Goal: Transaction & Acquisition: Purchase product/service

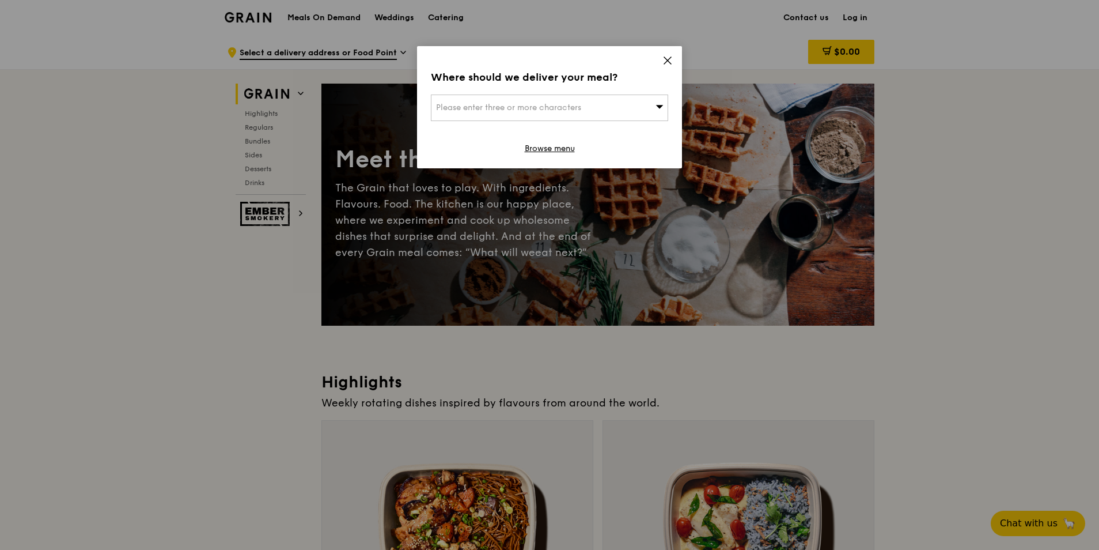
click at [667, 59] on icon at bounding box center [667, 60] width 7 height 7
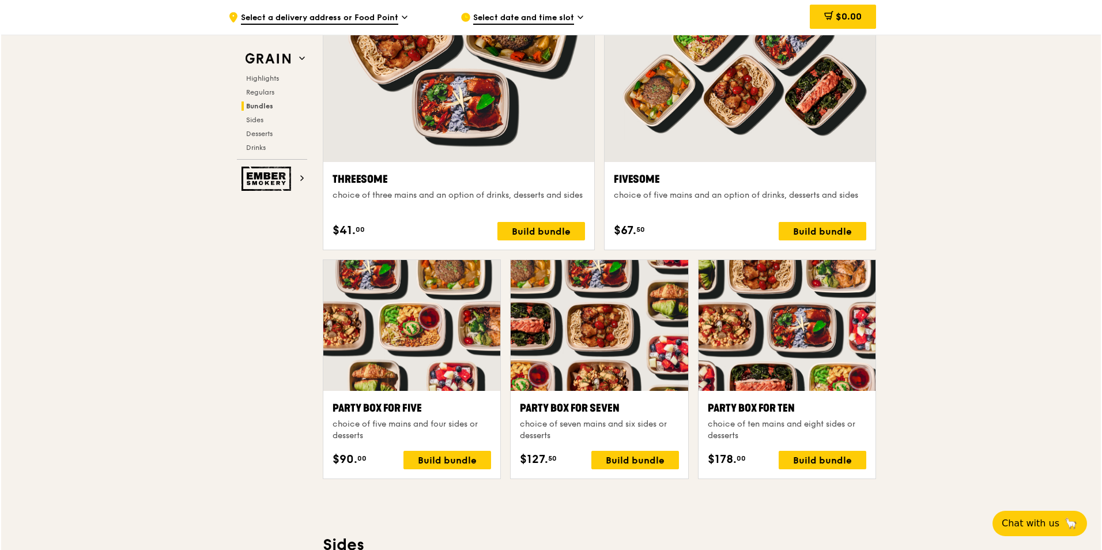
scroll to position [2074, 0]
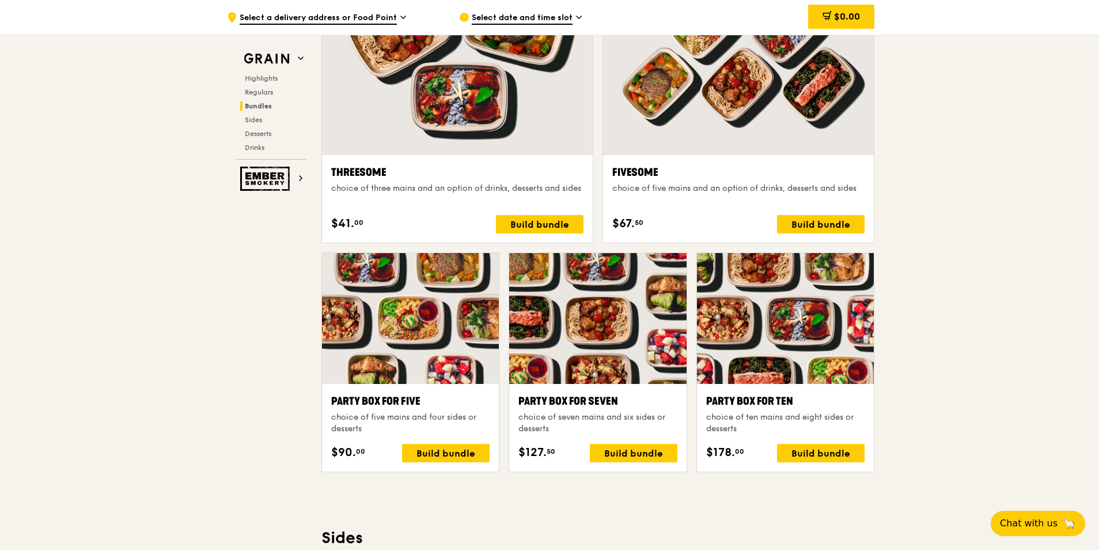
click at [537, 332] on div at bounding box center [597, 318] width 177 height 131
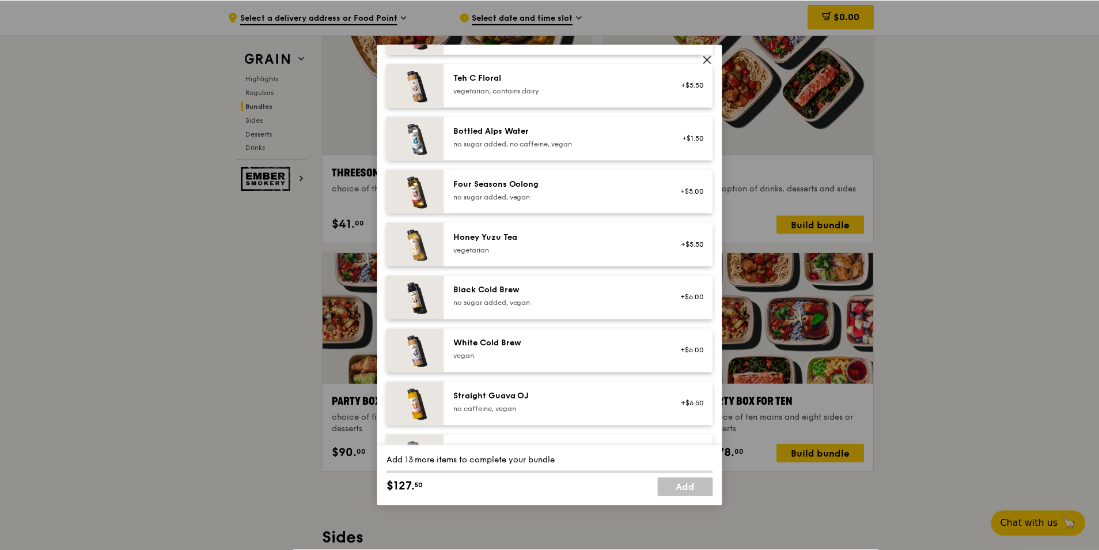
scroll to position [1319, 0]
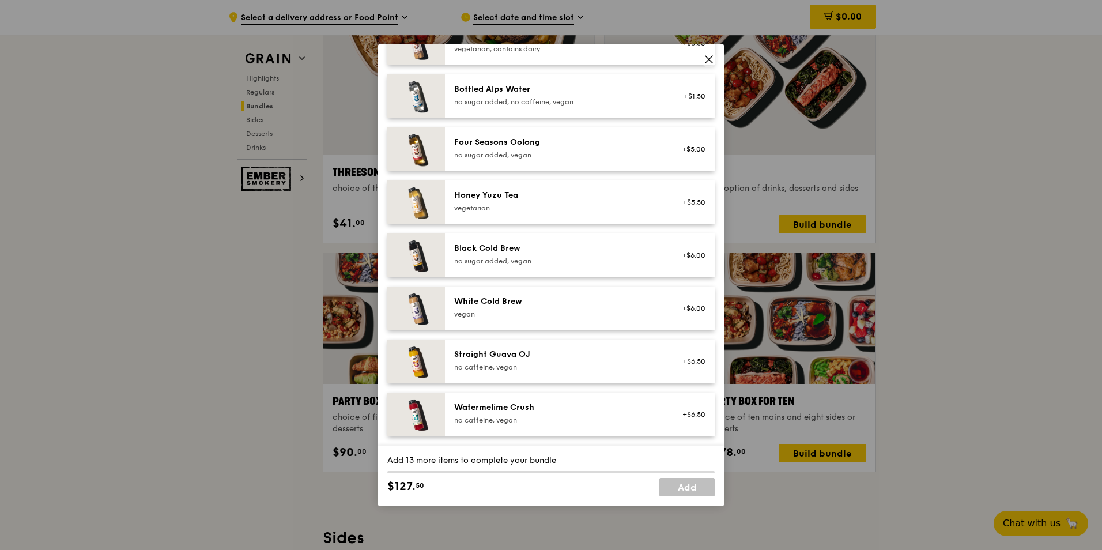
click at [708, 61] on icon at bounding box center [708, 59] width 7 height 7
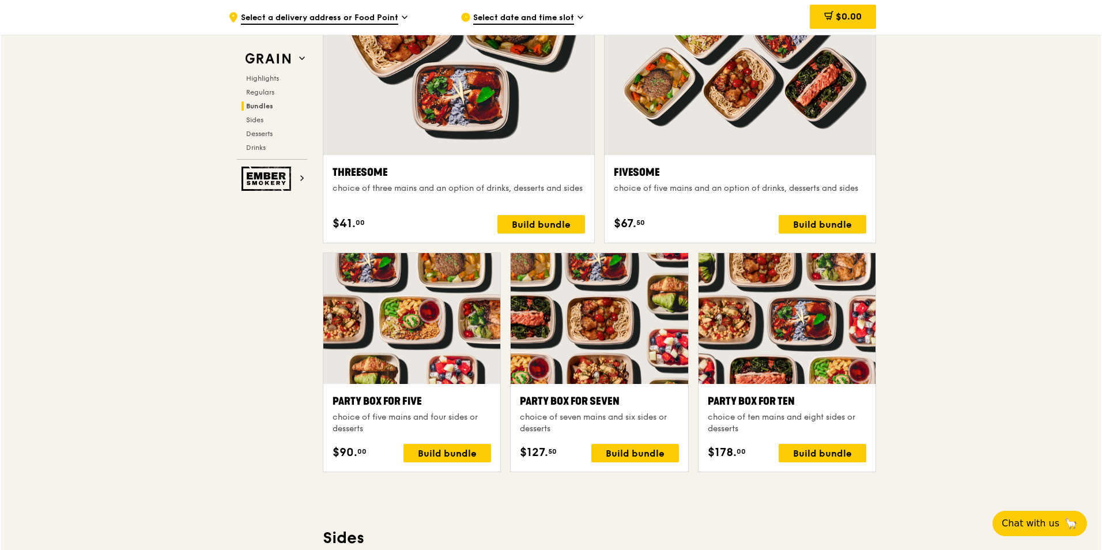
scroll to position [2017, 0]
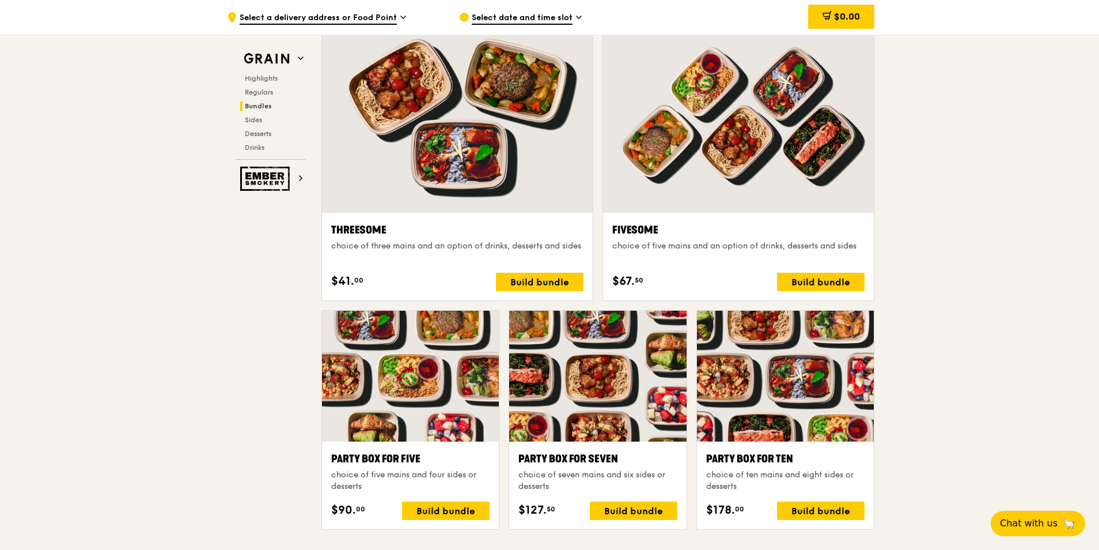
click at [437, 144] on div at bounding box center [457, 113] width 271 height 200
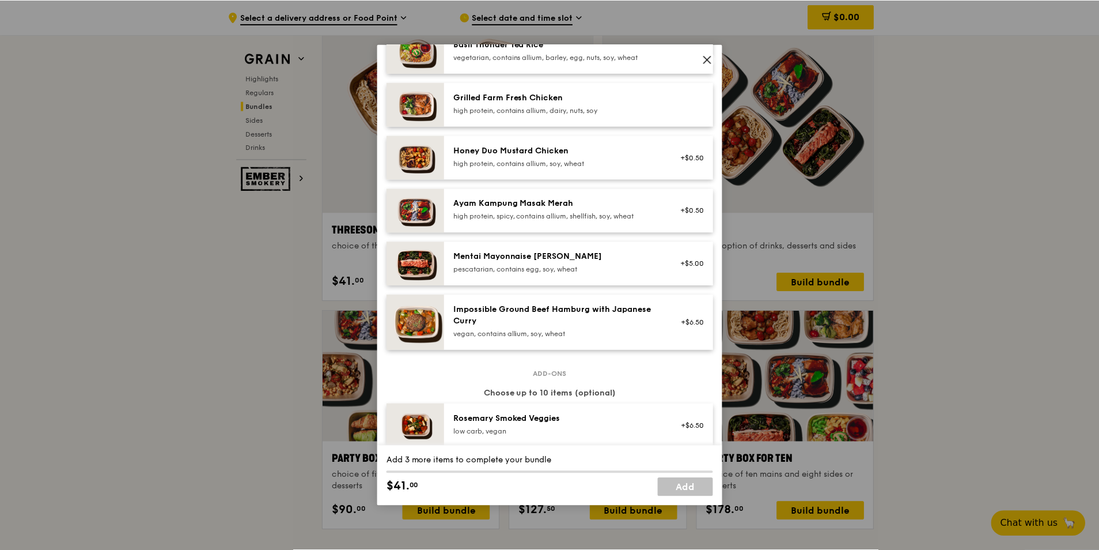
scroll to position [288, 0]
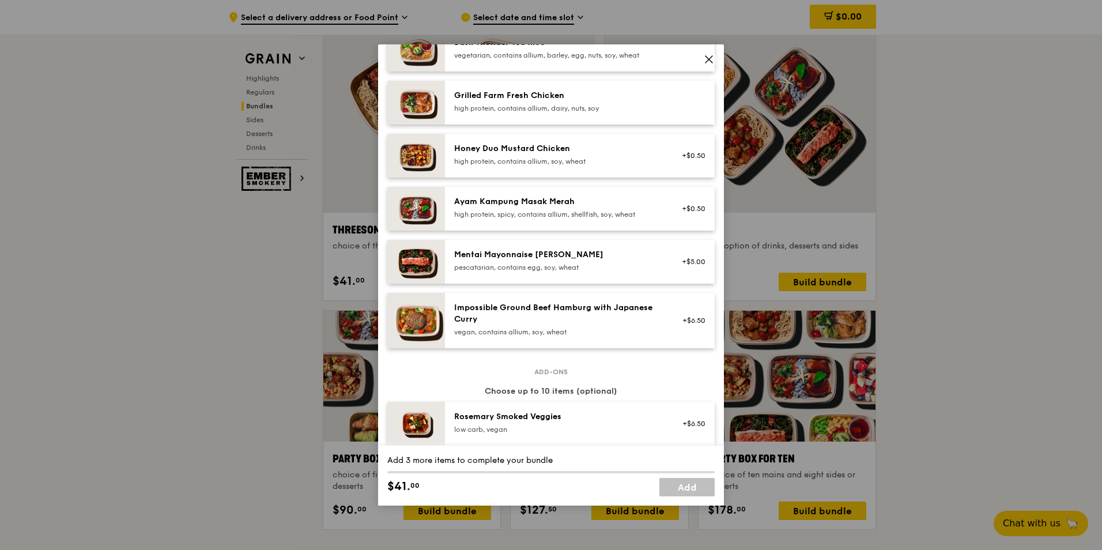
click at [706, 56] on icon at bounding box center [708, 59] width 7 height 7
